Goal: Task Accomplishment & Management: Complete application form

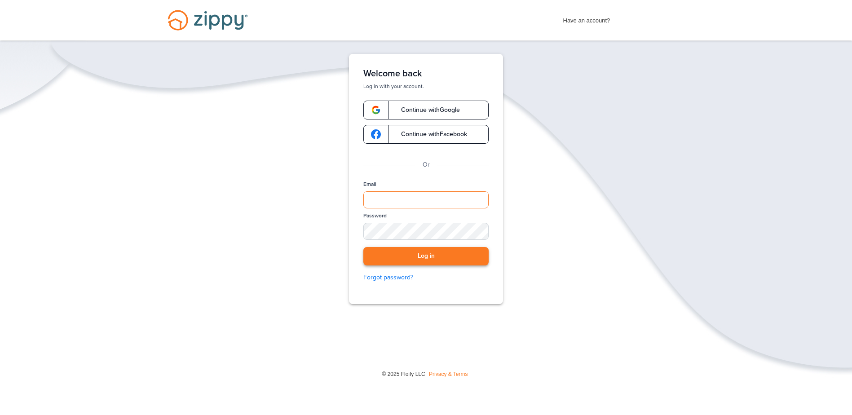
type input "**********"
click at [424, 257] on button "Log in" at bounding box center [425, 256] width 125 height 18
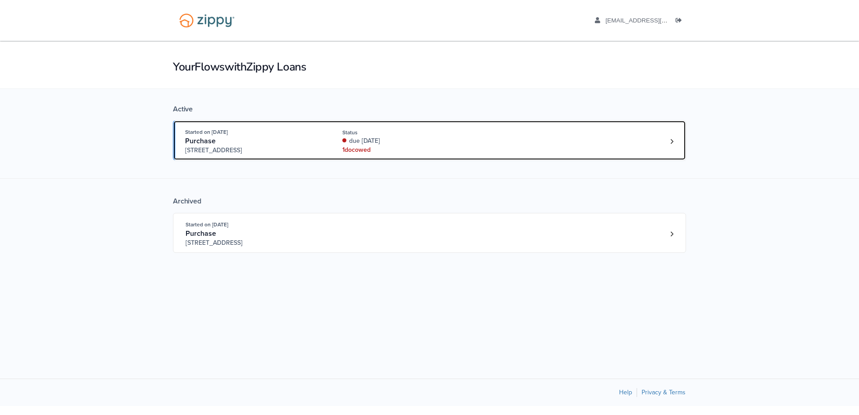
click at [396, 144] on div "due 8 days ago" at bounding box center [402, 141] width 120 height 9
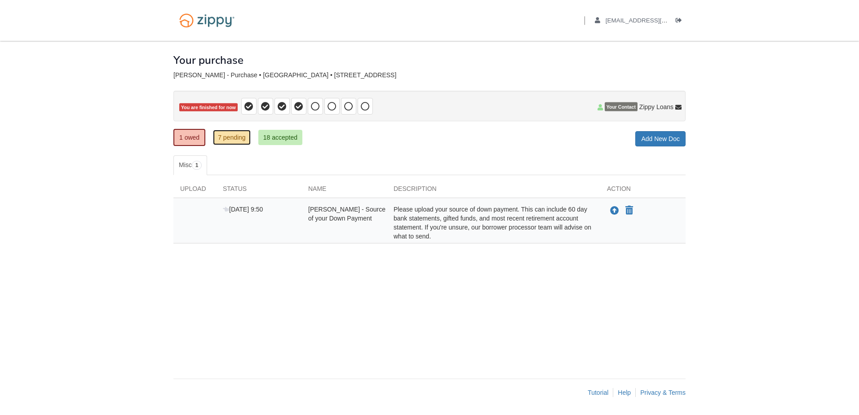
click at [241, 134] on link "7 pending" at bounding box center [232, 137] width 38 height 15
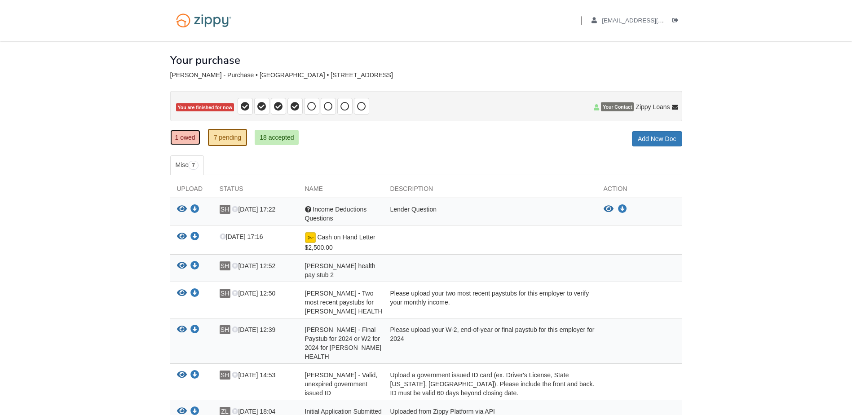
click at [174, 135] on link "1 owed" at bounding box center [185, 137] width 30 height 15
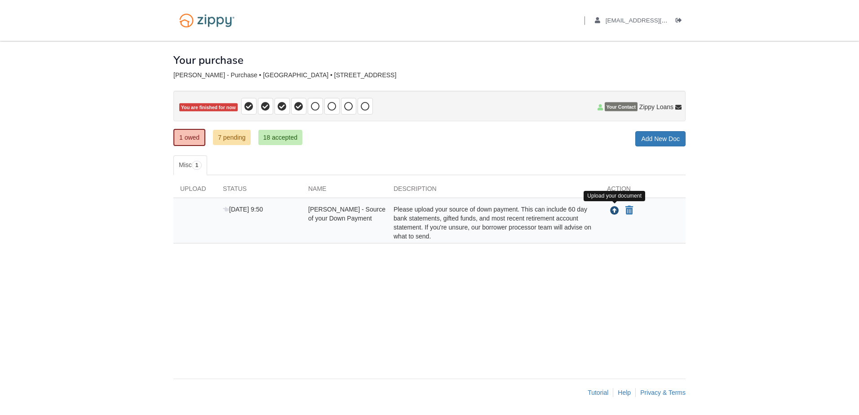
click at [618, 208] on icon "Upload Sade Hatten - Source of your Down Payment" at bounding box center [614, 211] width 9 height 9
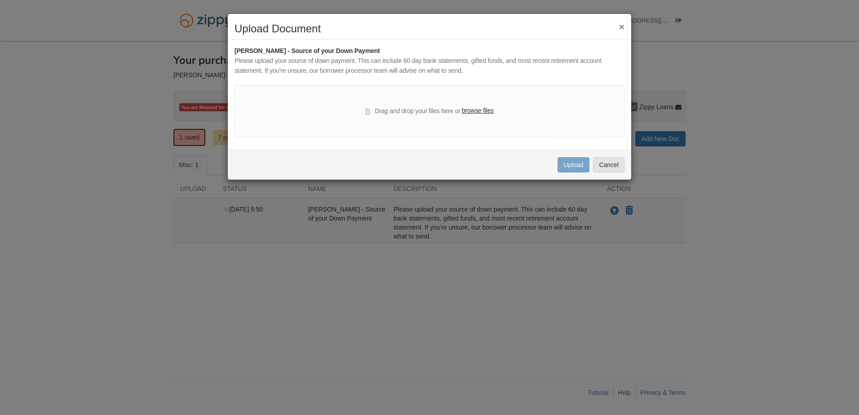
click at [472, 109] on label "browse files" at bounding box center [478, 111] width 32 height 10
click at [0, 0] on input "browse files" at bounding box center [0, 0] width 0 height 0
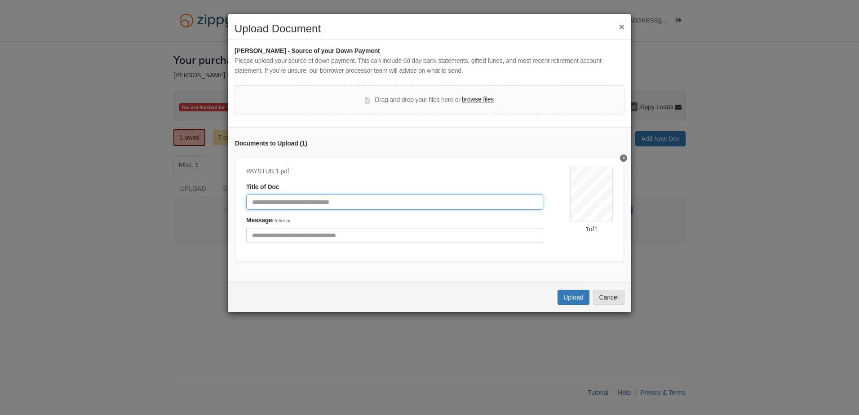
click at [398, 202] on input "Document Title" at bounding box center [394, 201] width 297 height 15
type input "**********"
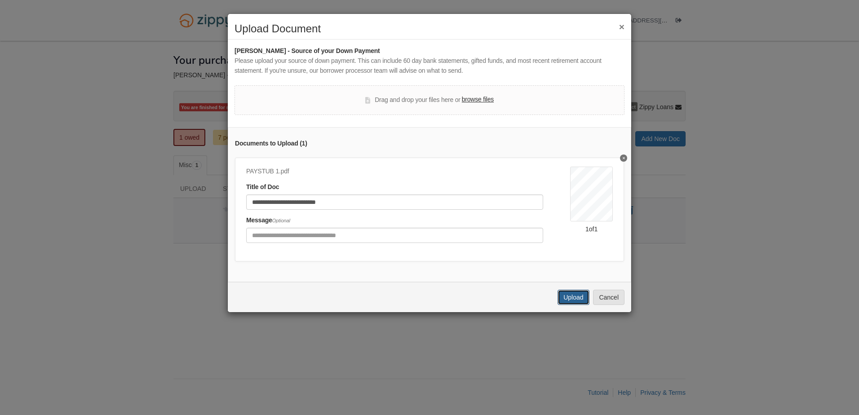
click at [569, 301] on button "Upload" at bounding box center [572, 297] width 31 height 15
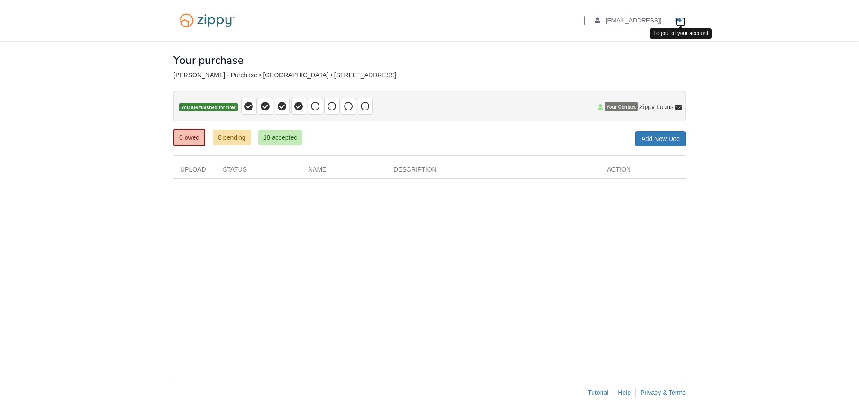
click at [679, 18] on icon "Log out" at bounding box center [678, 21] width 6 height 6
